Goal: Find specific page/section: Find specific page/section

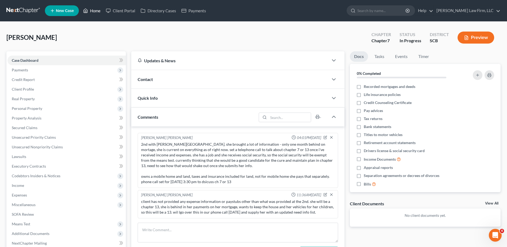
click at [91, 13] on link "Home" at bounding box center [92, 11] width 23 height 10
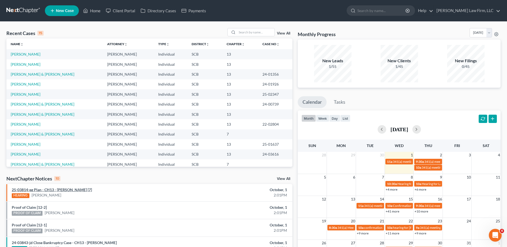
click at [64, 191] on link "25-03814-eg Plan - CH13 - Florence Michelle Jordan [7]" at bounding box center [52, 190] width 80 height 5
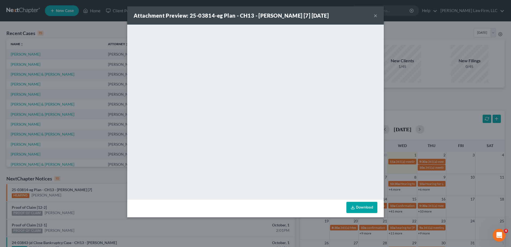
click at [376, 14] on button "×" at bounding box center [376, 15] width 4 height 6
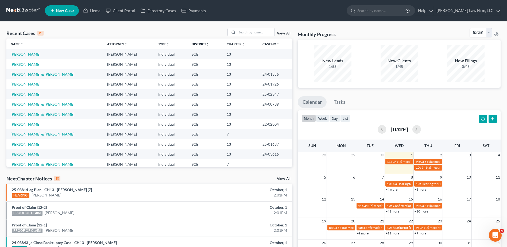
click at [250, 30] on input "search" at bounding box center [255, 32] width 37 height 8
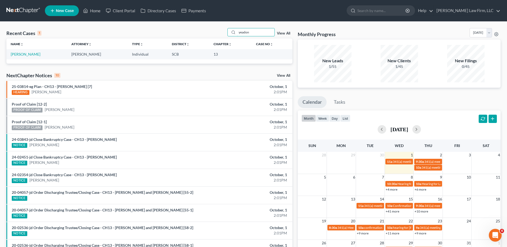
type input "yeadon"
click at [30, 55] on link "[PERSON_NAME]" at bounding box center [26, 54] width 30 height 5
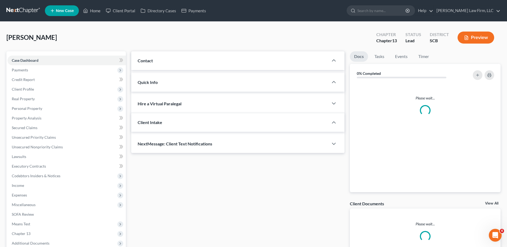
select select "0"
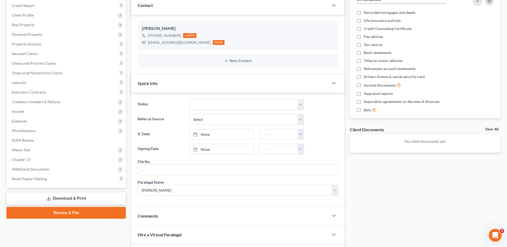
scroll to position [7, 0]
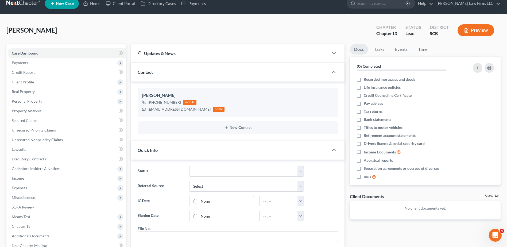
click at [30, 61] on span "Payments" at bounding box center [66, 63] width 119 height 10
click at [32, 71] on span "Invoices" at bounding box center [29, 72] width 14 height 5
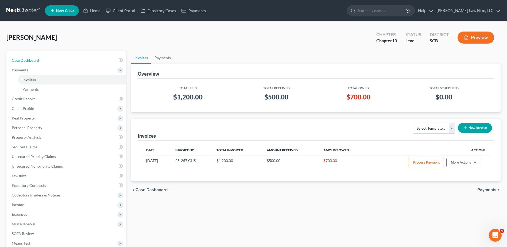
click at [66, 60] on link "Case Dashboard" at bounding box center [66, 61] width 119 height 10
select select "0"
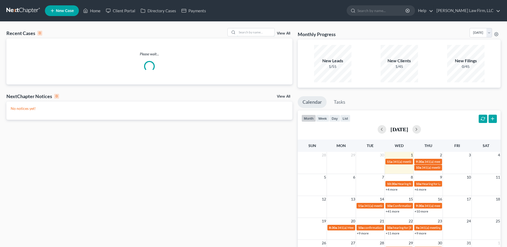
click at [254, 33] on input "search" at bounding box center [255, 32] width 37 height 8
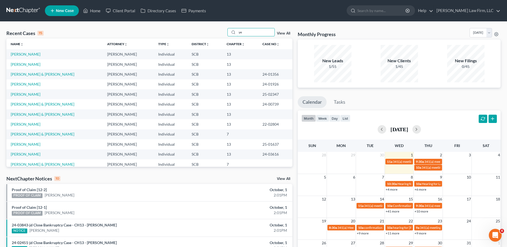
type input "y"
click at [115, 9] on link "Client Portal" at bounding box center [120, 11] width 35 height 10
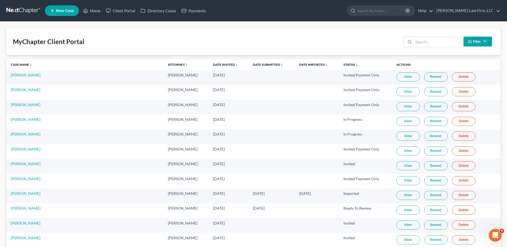
click at [434, 38] on input "search" at bounding box center [437, 42] width 47 height 10
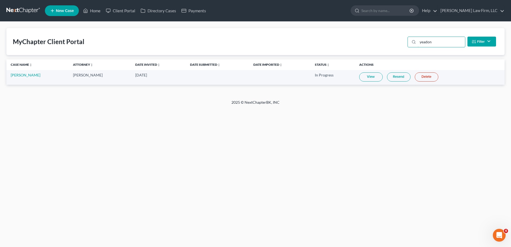
type input "yeadon"
click at [365, 77] on link "View" at bounding box center [372, 76] width 24 height 9
